Goal: Transaction & Acquisition: Purchase product/service

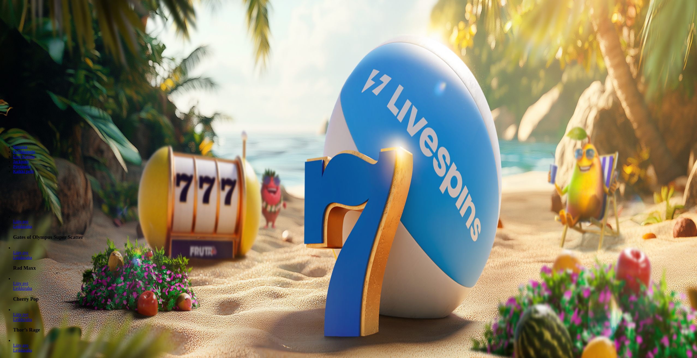
click at [17, 22] on span "Talletus" at bounding box center [10, 20] width 12 height 4
click at [41, 125] on input "***" at bounding box center [21, 127] width 39 height 5
type input "*"
type input "**"
click at [37, 136] on span "TALLETA JA PELAA" at bounding box center [20, 138] width 33 height 4
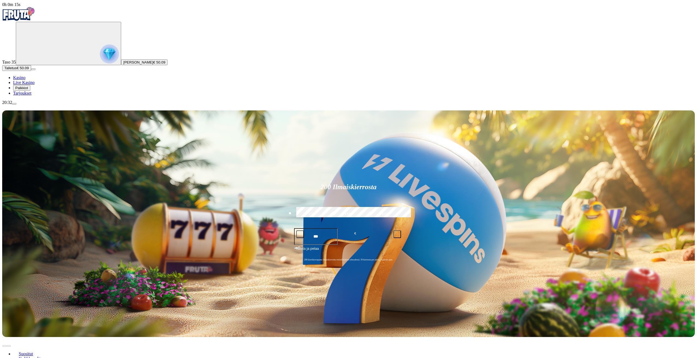
click at [16, 105] on button "menu" at bounding box center [14, 104] width 4 height 2
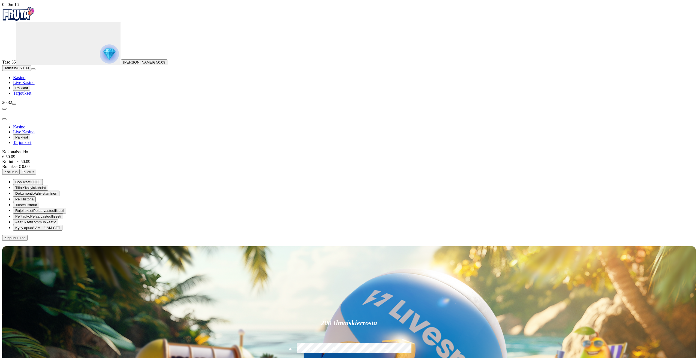
click at [248, 241] on div at bounding box center [349, 241] width 694 height 0
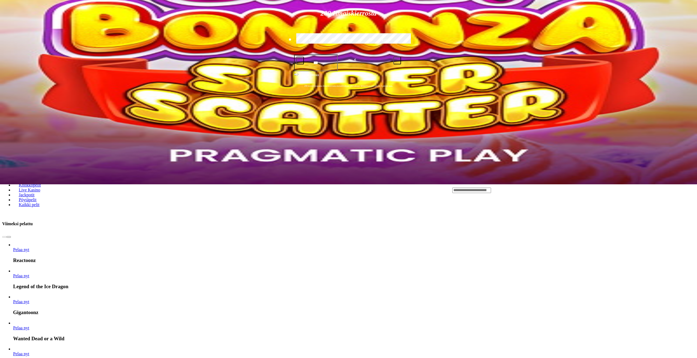
scroll to position [136, 0]
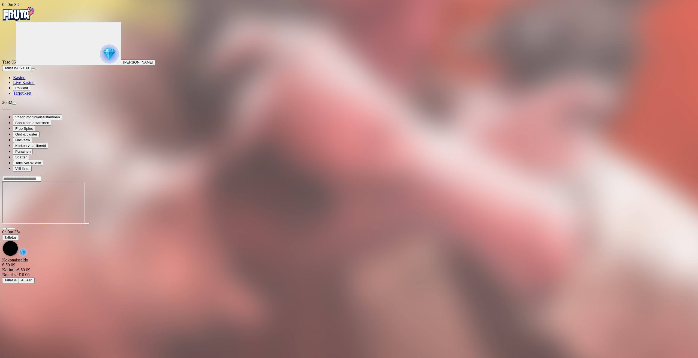
click at [687, 201] on main "0h 0m 38s Talletus [GEOGRAPHIC_DATA] € 50.09 Kotiutus € 50.09 Bonukset € 0.00 T…" at bounding box center [349, 229] width 694 height 107
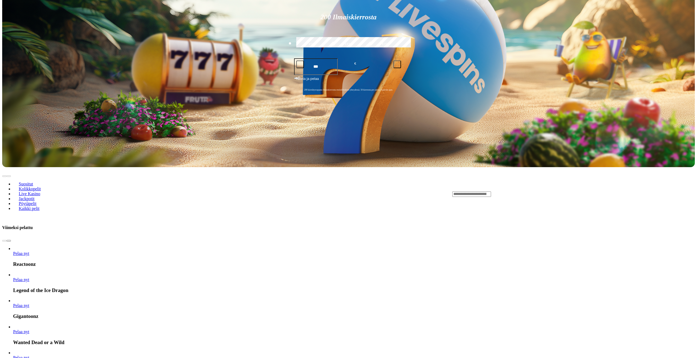
scroll to position [273, 0]
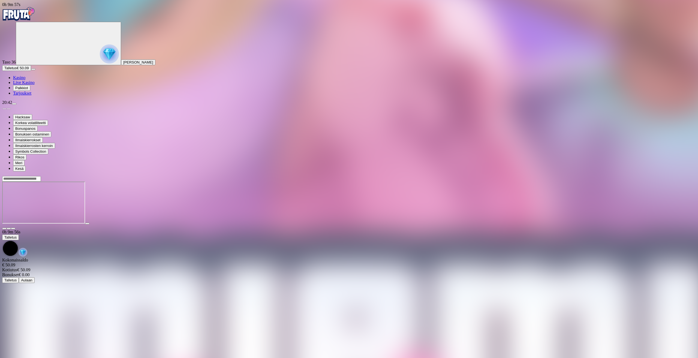
click at [32, 17] on img "Primary" at bounding box center [18, 14] width 33 height 14
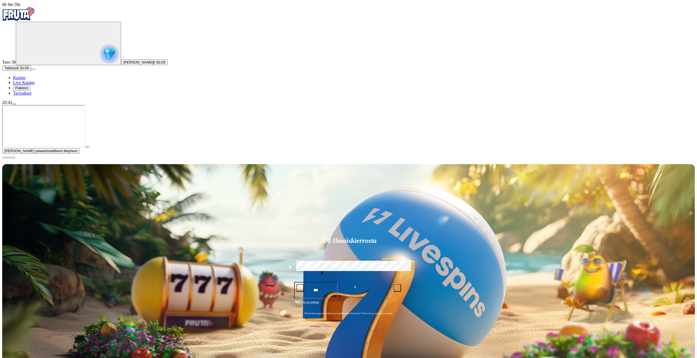
click at [4, 158] on span "close icon" at bounding box center [4, 158] width 0 height 0
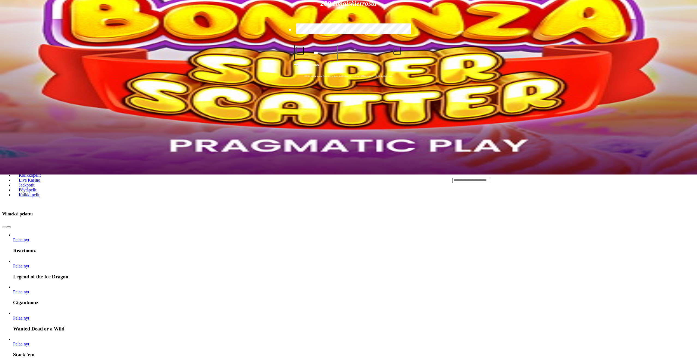
scroll to position [191, 0]
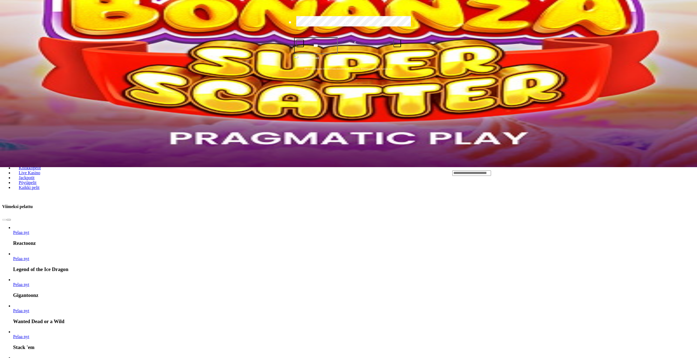
click at [9, 220] on span "chevron-right icon" at bounding box center [9, 220] width 0 height 0
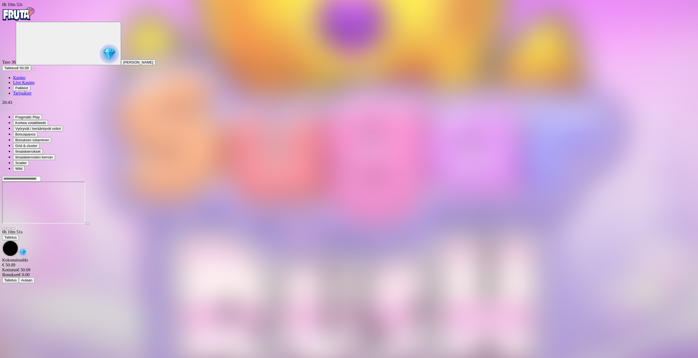
click at [544, 176] on div at bounding box center [349, 179] width 694 height 6
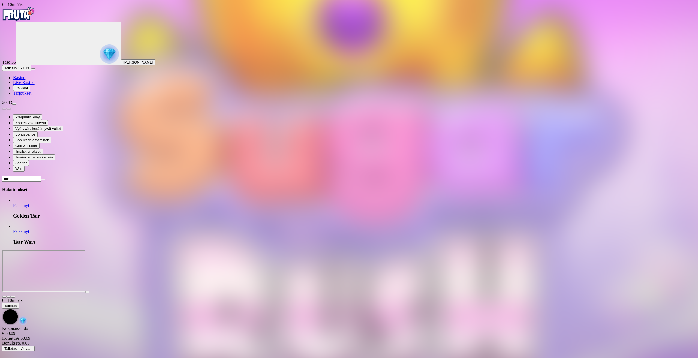
type input "****"
click at [29, 229] on span "Pelaa nyt" at bounding box center [21, 231] width 16 height 5
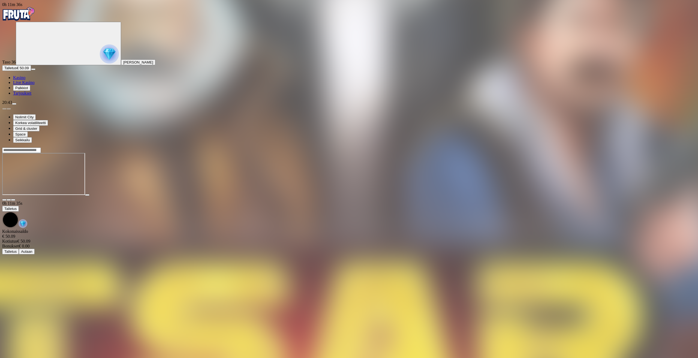
click at [41, 148] on input "Search" at bounding box center [21, 150] width 39 height 5
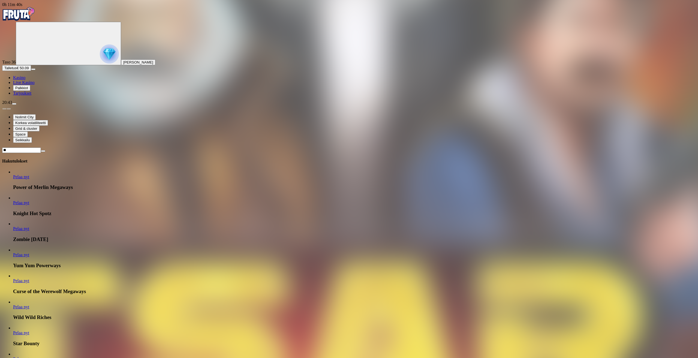
type input "*"
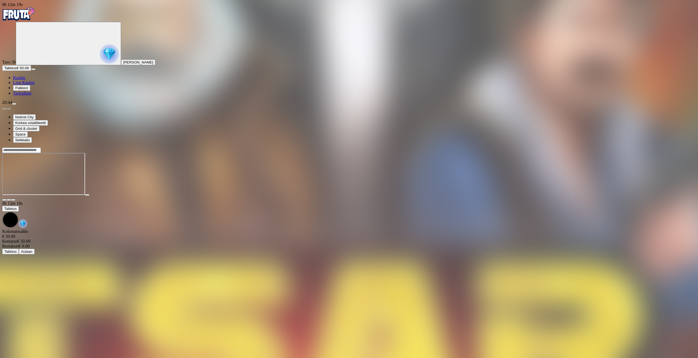
click at [660, 147] on div at bounding box center [349, 174] width 694 height 54
click at [7, 199] on button "button" at bounding box center [4, 200] width 4 height 2
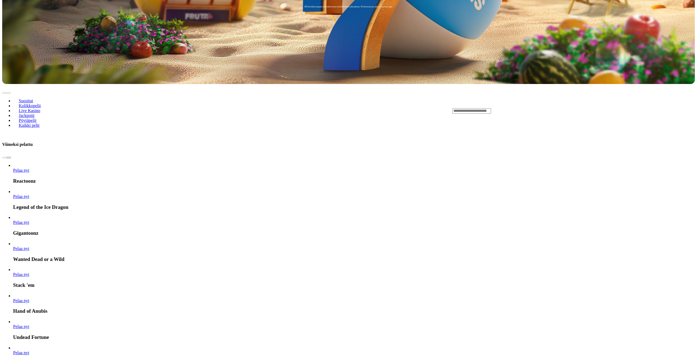
scroll to position [300, 0]
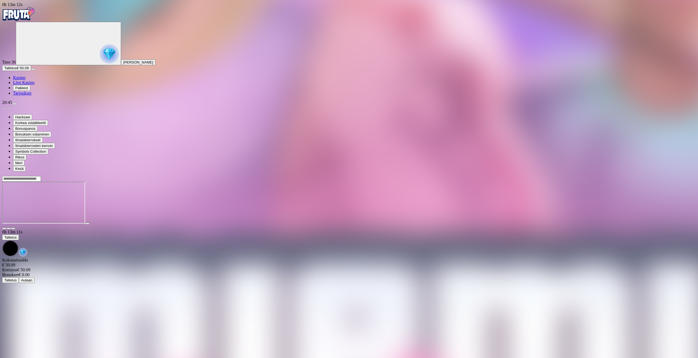
click at [44, 105] on div "20:45" at bounding box center [349, 102] width 694 height 5
click at [16, 105] on button "menu" at bounding box center [14, 104] width 4 height 2
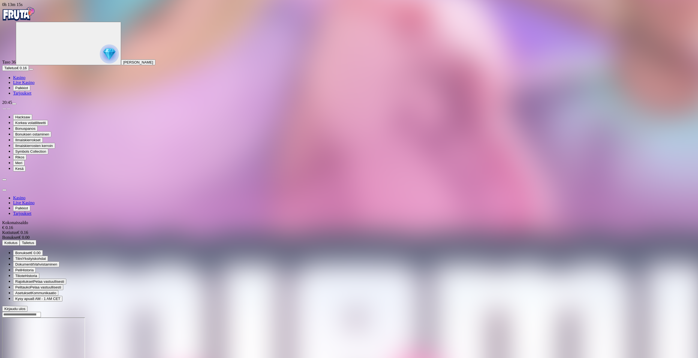
click at [25, 307] on span "Kirjaudu ulos" at bounding box center [14, 309] width 21 height 4
